Goal: Task Accomplishment & Management: Manage account settings

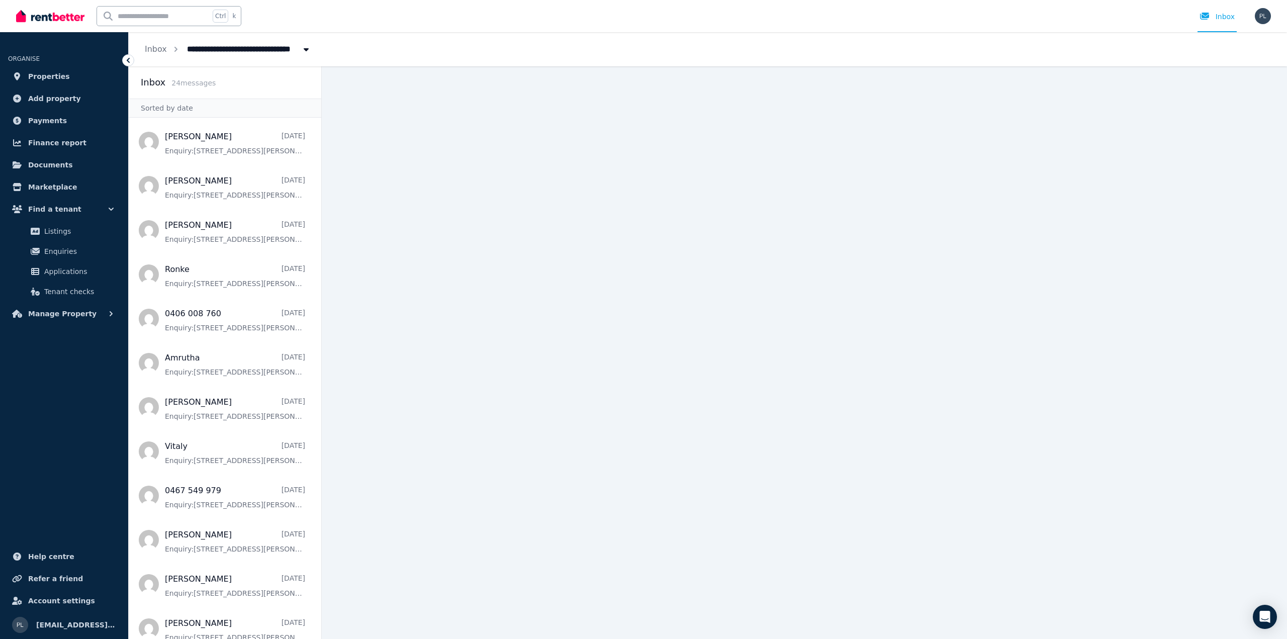
click at [55, 75] on span "Properties" at bounding box center [49, 76] width 42 height 12
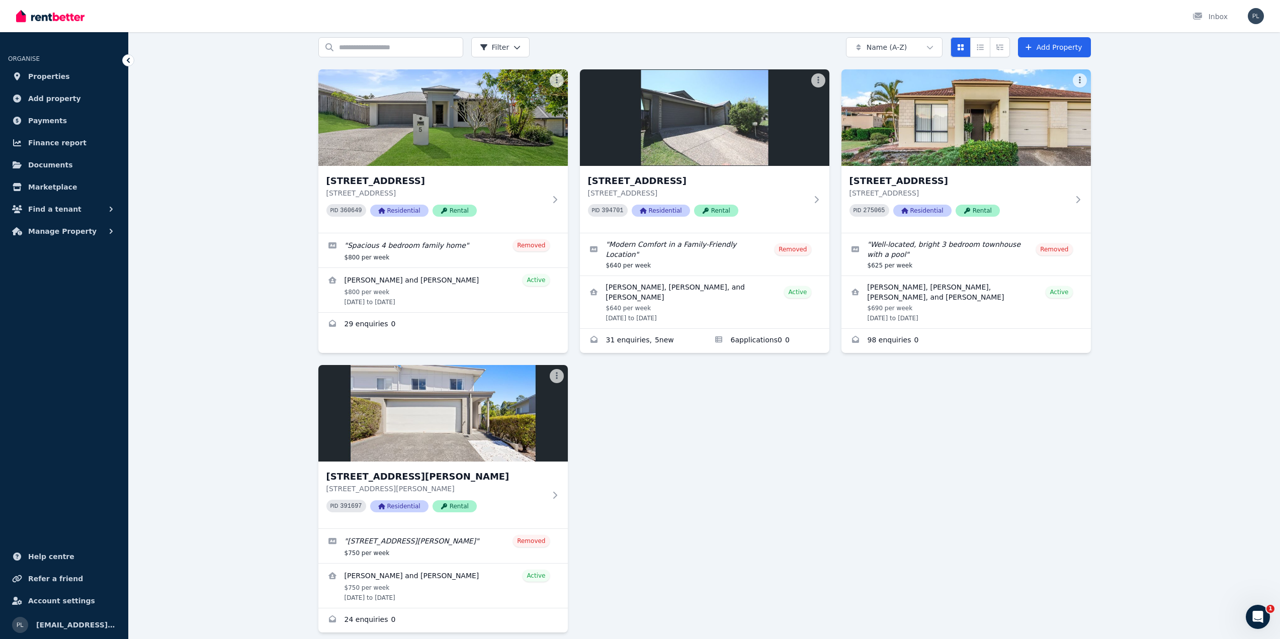
scroll to position [79, 0]
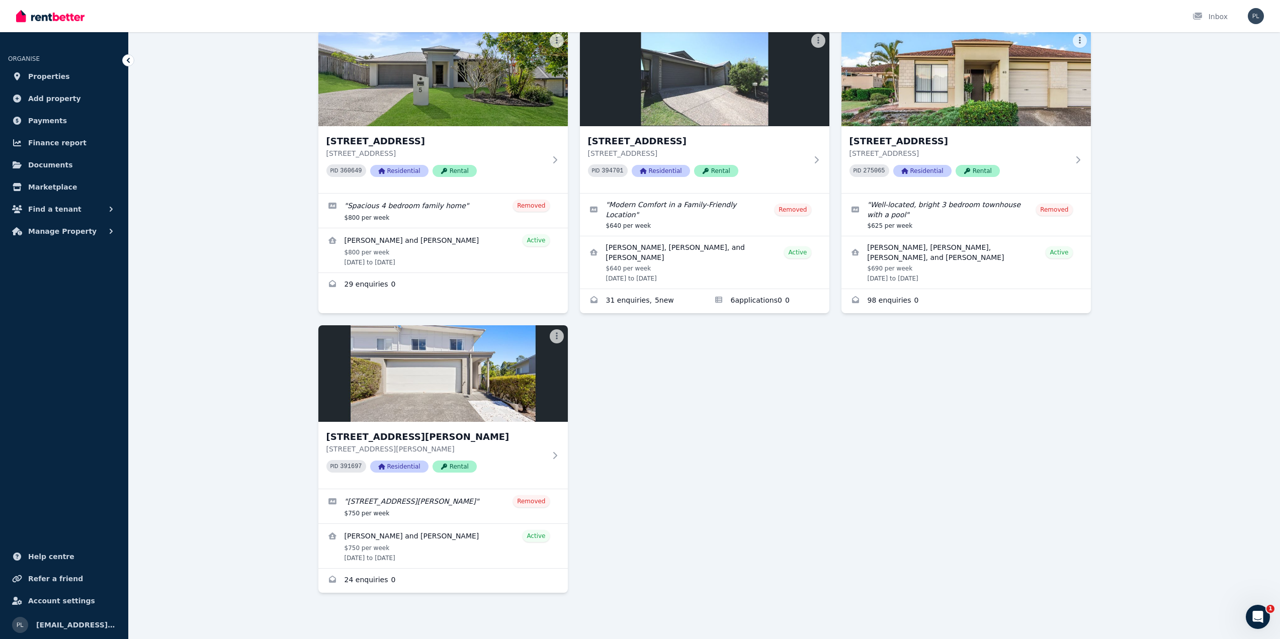
click at [525, 461] on div "PID 391697 Residential Rental" at bounding box center [435, 466] width 219 height 13
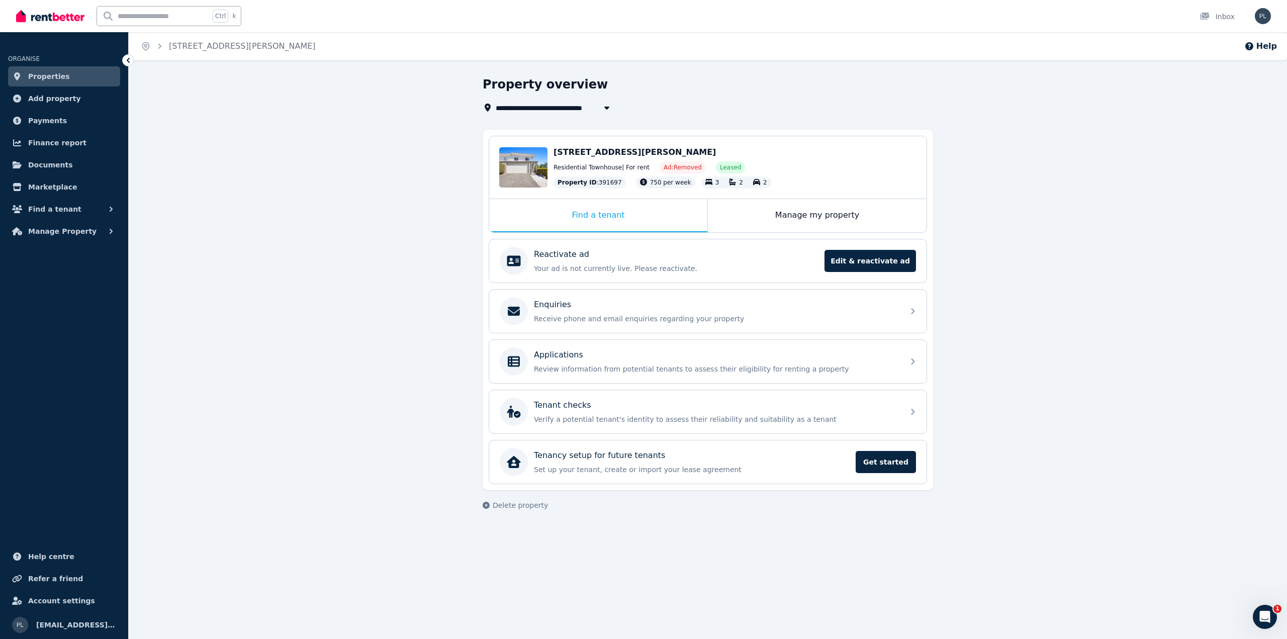
click at [848, 219] on div "Manage my property" at bounding box center [817, 215] width 219 height 33
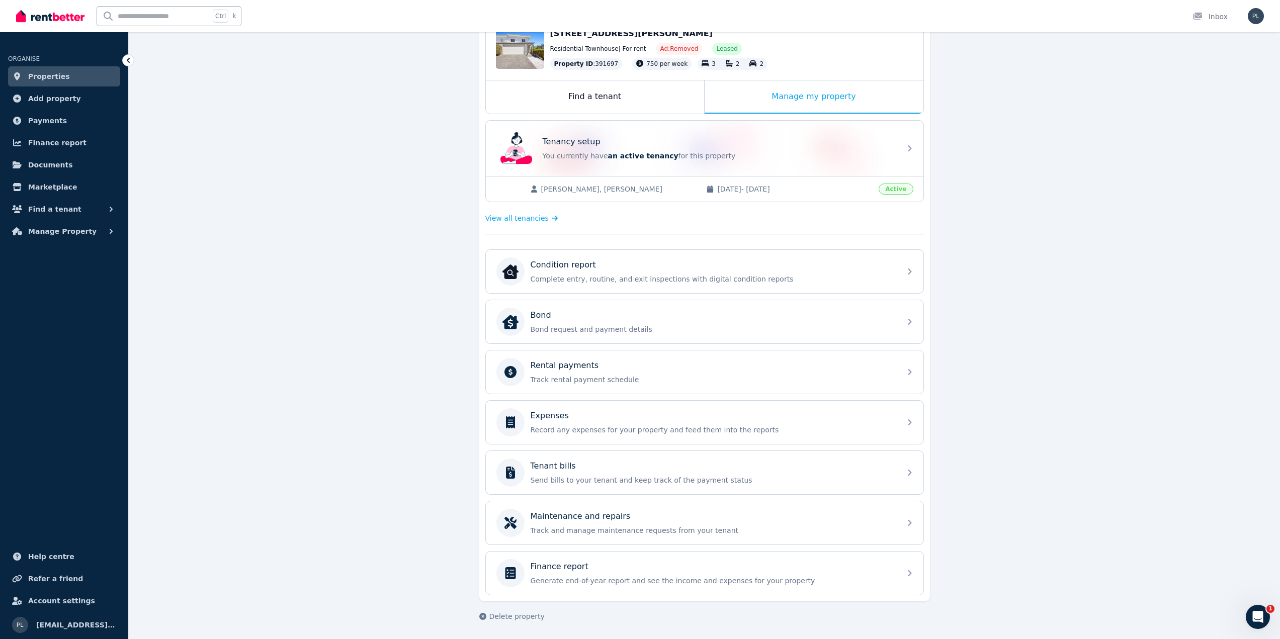
scroll to position [119, 0]
click at [534, 220] on span "View all tenancies" at bounding box center [516, 218] width 63 height 10
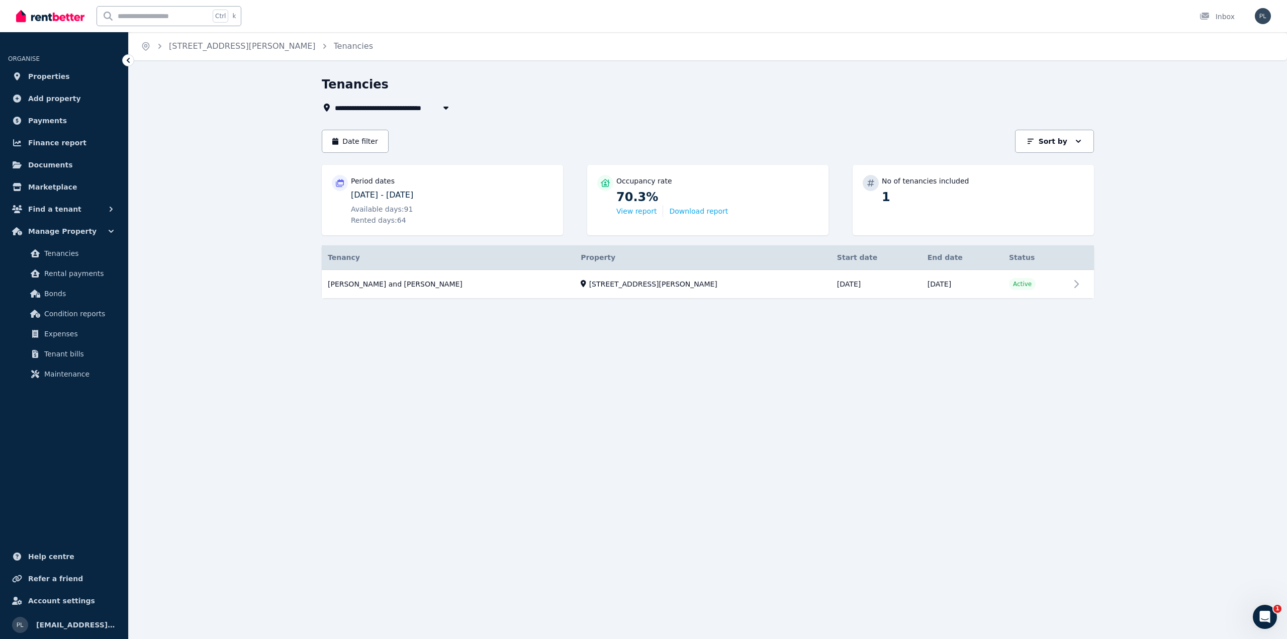
click at [436, 283] on link "View property details" at bounding box center [708, 284] width 772 height 29
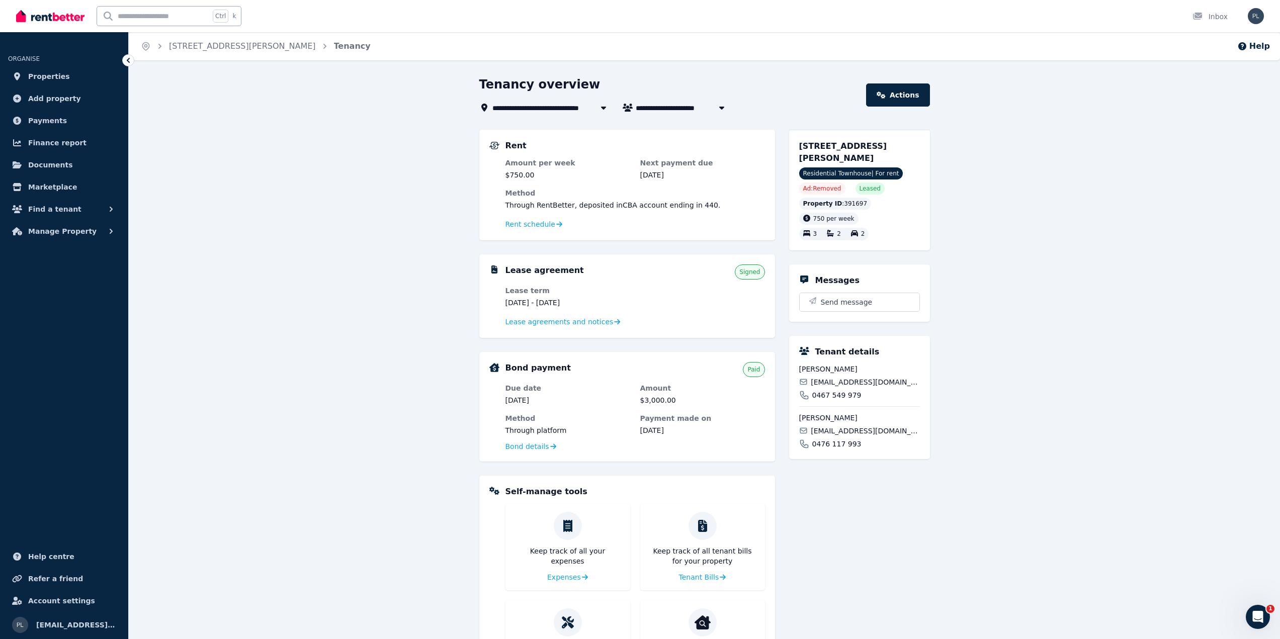
click at [707, 292] on dl "Lease term 9 June 2025 - 7 June 2026 Lease agreements and notices" at bounding box center [634, 307] width 259 height 42
click at [576, 322] on span "Lease agreements and notices" at bounding box center [559, 322] width 108 height 10
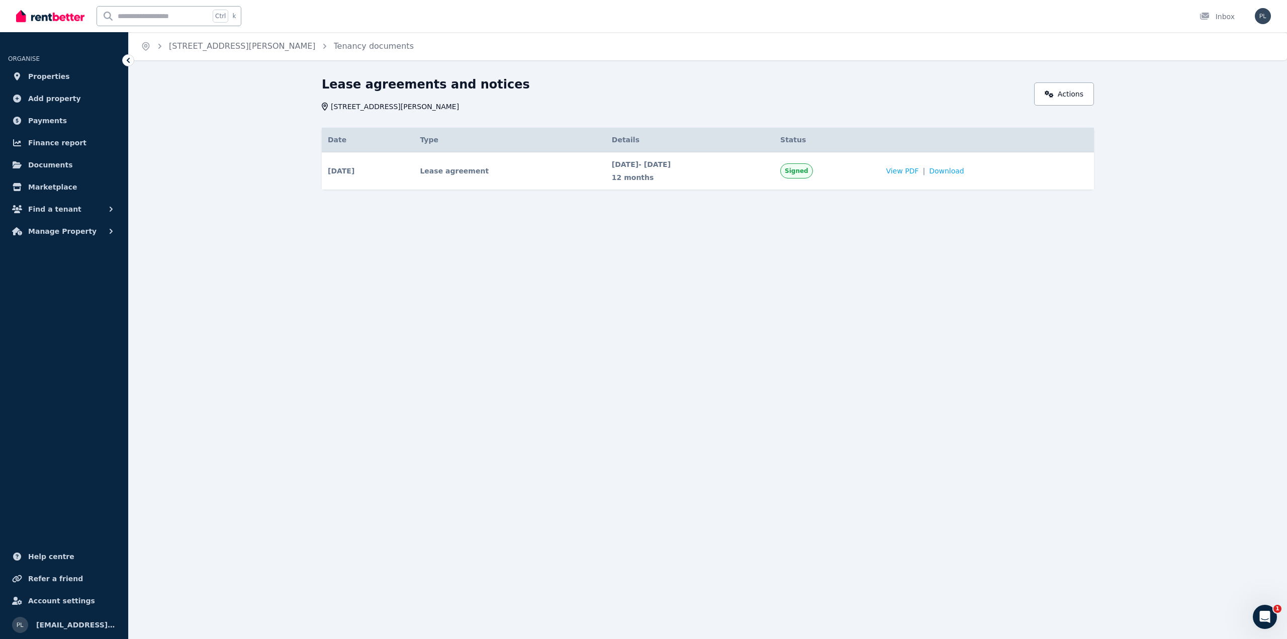
click at [919, 174] on span "View PDF" at bounding box center [902, 171] width 33 height 10
